Goal: Information Seeking & Learning: Understand process/instructions

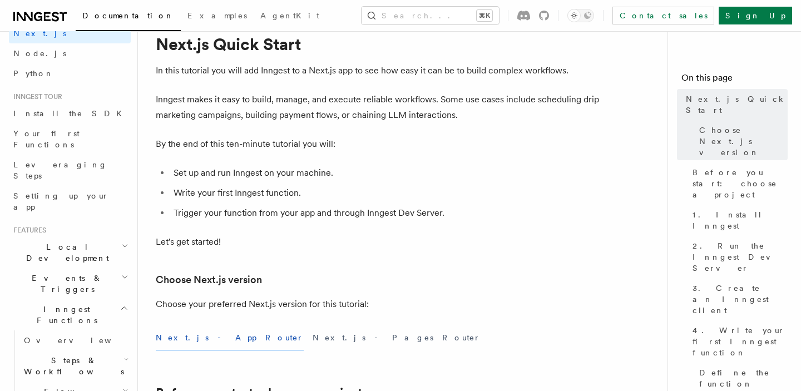
scroll to position [67, 0]
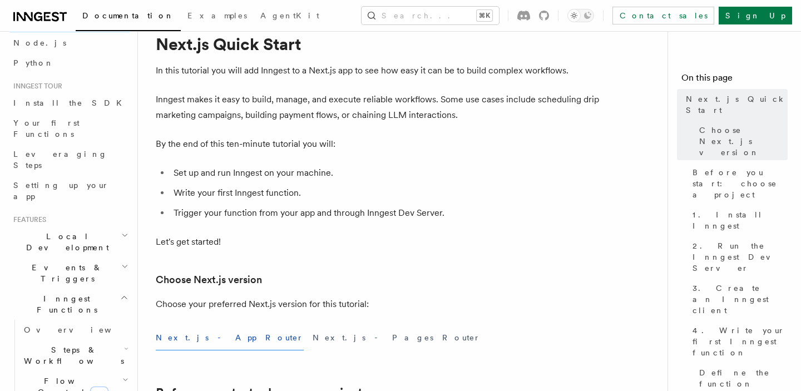
click at [125, 231] on icon "button" at bounding box center [124, 235] width 7 height 9
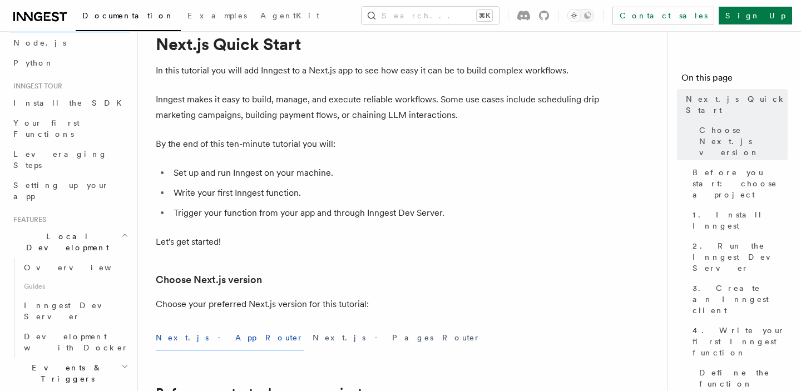
click at [125, 231] on icon "button" at bounding box center [124, 235] width 7 height 9
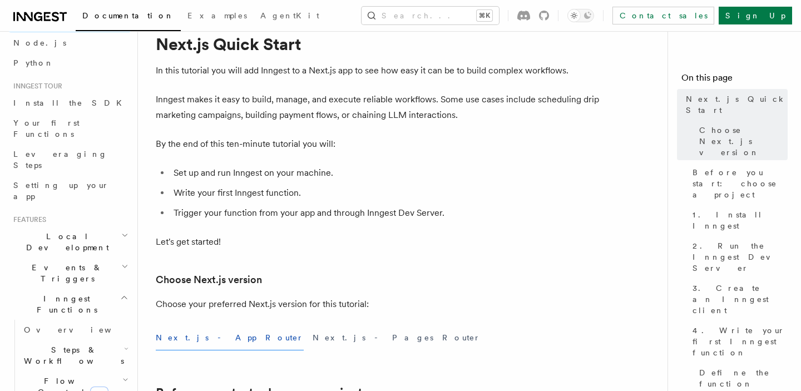
click at [124, 293] on icon "button" at bounding box center [124, 297] width 8 height 9
click at [57, 325] on span "Overview" at bounding box center [81, 329] width 115 height 9
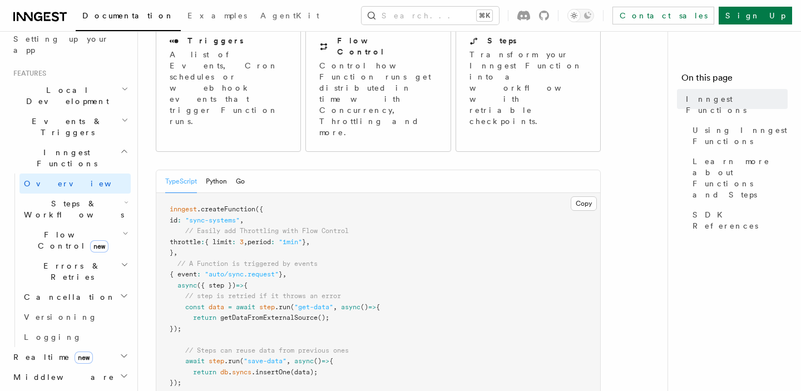
scroll to position [220, 0]
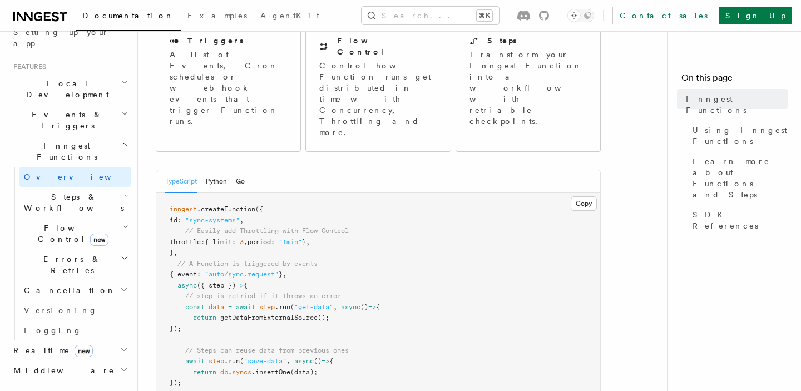
click at [124, 191] on icon "button" at bounding box center [126, 195] width 4 height 9
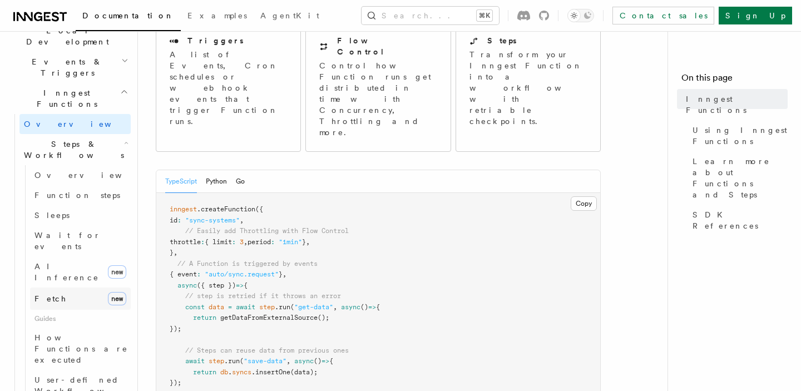
scroll to position [278, 0]
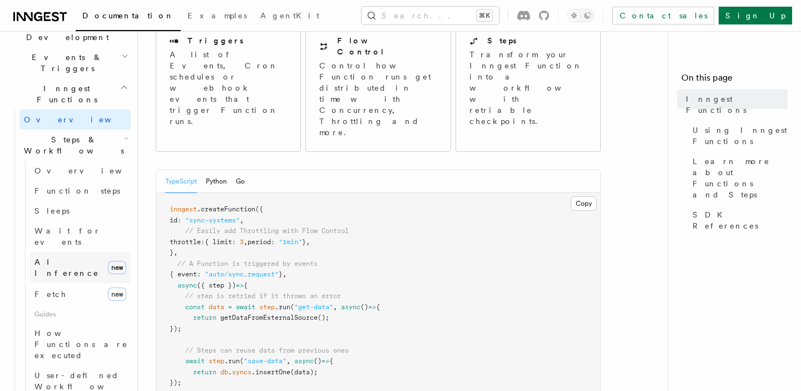
click at [76, 258] on span "AI Inference" at bounding box center [66, 268] width 65 height 20
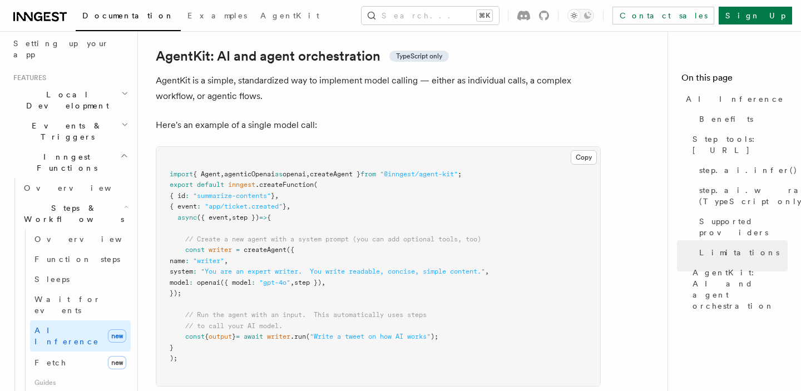
scroll to position [3274, 0]
click at [233, 204] on span ""app/ticket.created"" at bounding box center [244, 208] width 78 height 8
click at [252, 204] on span ""app/ticket.created"" at bounding box center [244, 208] width 78 height 8
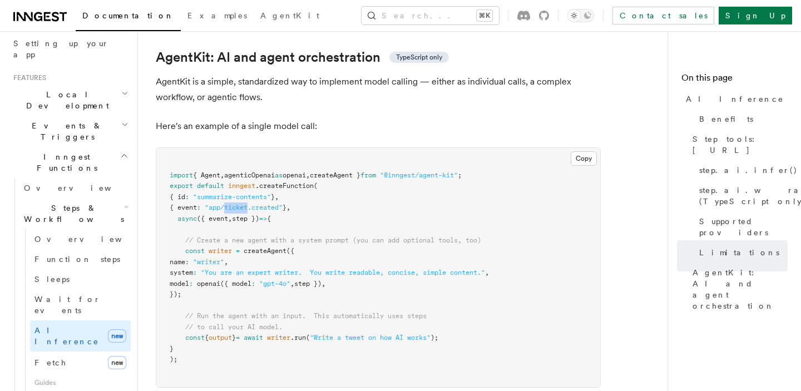
click at [252, 204] on span ""app/ticket.created"" at bounding box center [244, 208] width 78 height 8
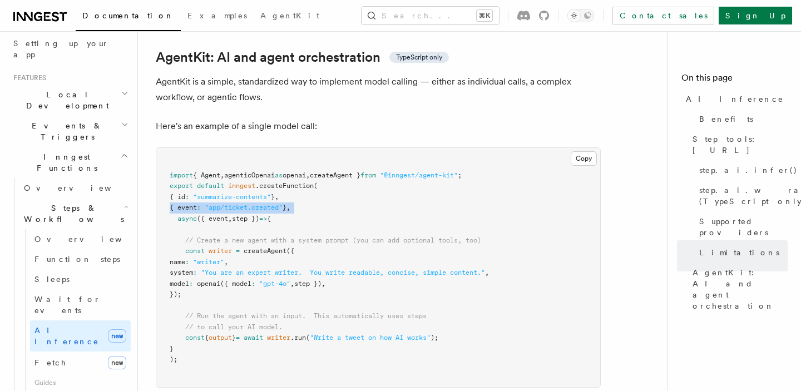
click at [252, 204] on span ""app/ticket.created"" at bounding box center [244, 208] width 78 height 8
click at [253, 204] on span ""app/ticket.created"" at bounding box center [244, 208] width 78 height 8
click at [277, 204] on span ""app/ticket.created"" at bounding box center [244, 208] width 78 height 8
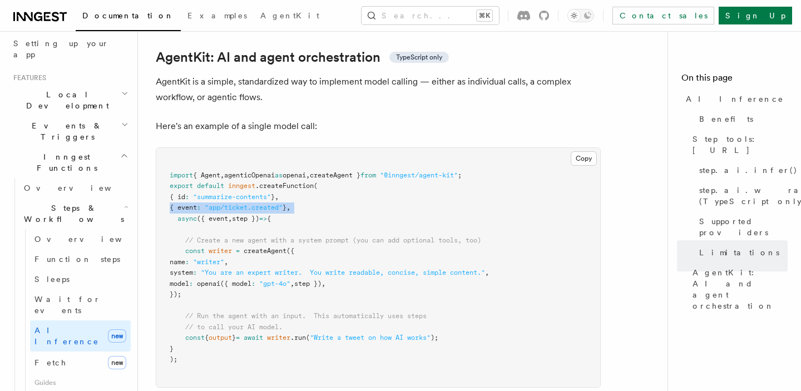
click at [277, 204] on span ""app/ticket.created"" at bounding box center [244, 208] width 78 height 8
click at [280, 236] on span "// Create a new agent with a system prompt (you can add optional tools, too)" at bounding box center [333, 240] width 296 height 8
click at [276, 269] on span ""You are an expert writer. You write readable, concise, simple content."" at bounding box center [343, 273] width 284 height 8
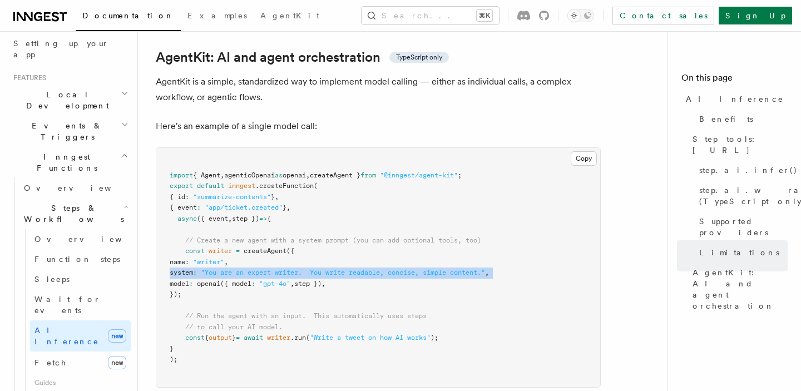
click at [276, 269] on span ""You are an expert writer. You write readable, concise, simple content."" at bounding box center [343, 273] width 284 height 8
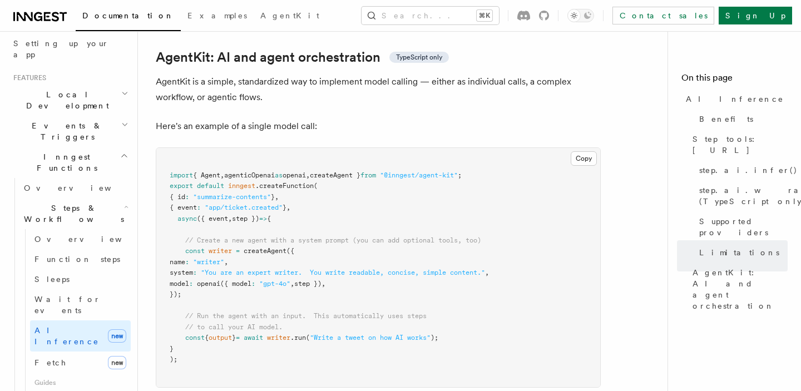
click at [284, 236] on span "// Create a new agent with a system prompt (you can add optional tools, too)" at bounding box center [333, 240] width 296 height 8
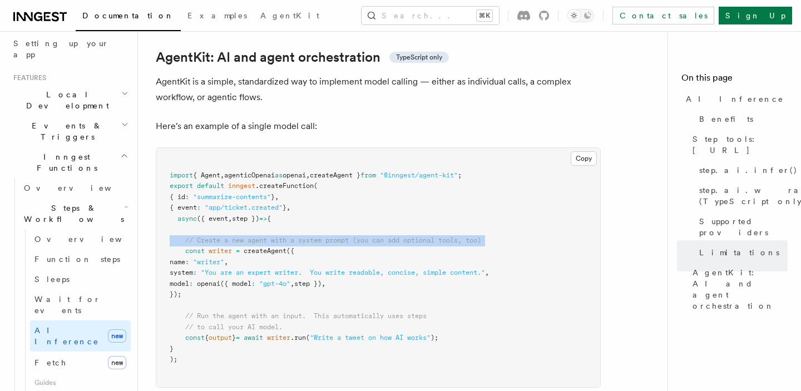
click at [284, 236] on span "// Create a new agent with a system prompt (you can add optional tools, too)" at bounding box center [333, 240] width 296 height 8
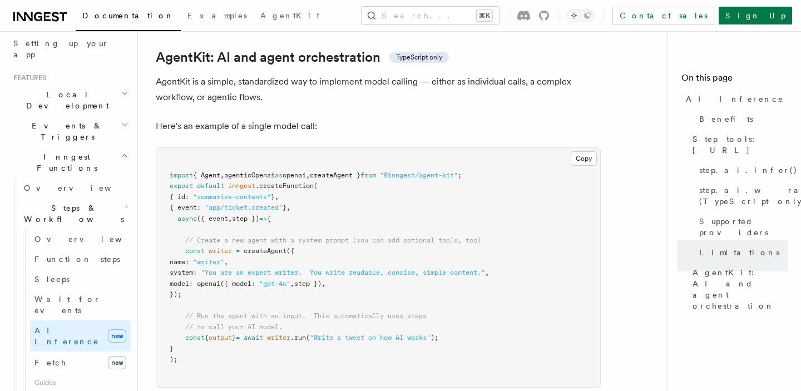
click at [284, 210] on pre "import { Agent , agenticOpenai as openai , createAgent } from "@inngest/agent-k…" at bounding box center [378, 267] width 444 height 239
click at [590, 151] on button "Copy Copied" at bounding box center [584, 158] width 26 height 14
